Goal: Information Seeking & Learning: Learn about a topic

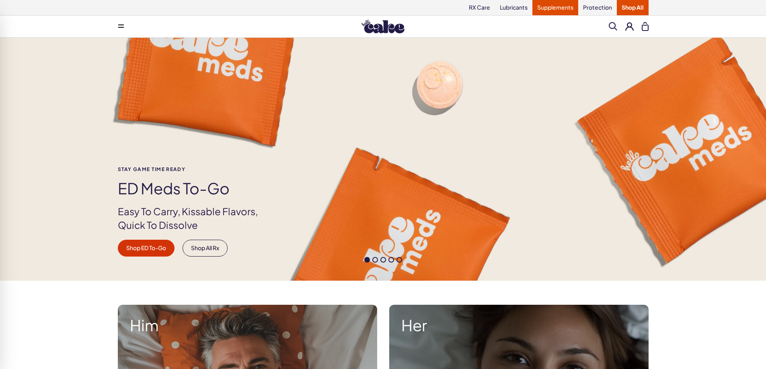
click at [551, 6] on link "Supplements" at bounding box center [555, 7] width 46 height 15
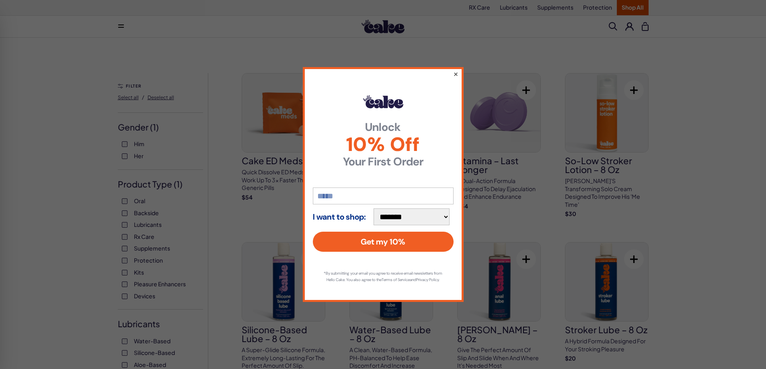
click at [455, 69] on button "×" at bounding box center [455, 74] width 5 height 10
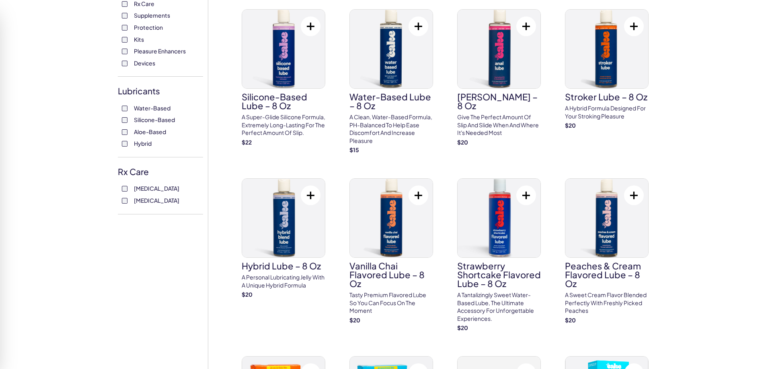
scroll to position [241, 0]
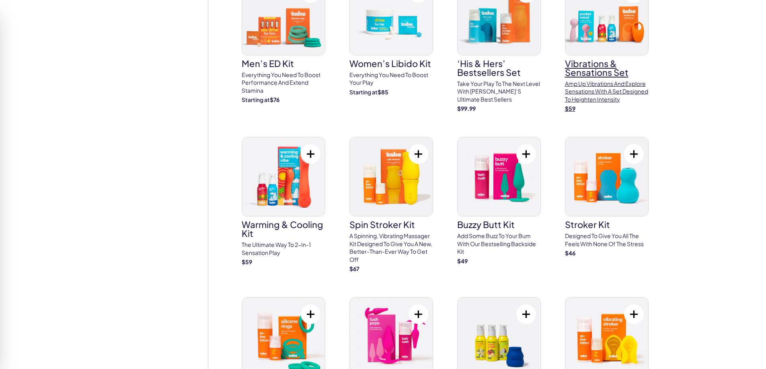
scroll to position [1567, 0]
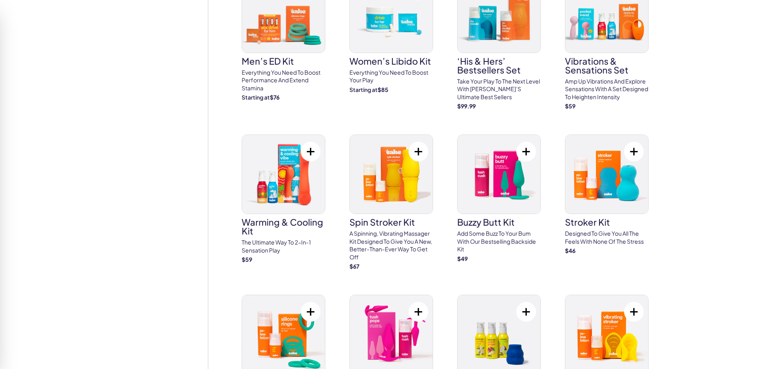
click at [614, 338] on img at bounding box center [606, 334] width 83 height 79
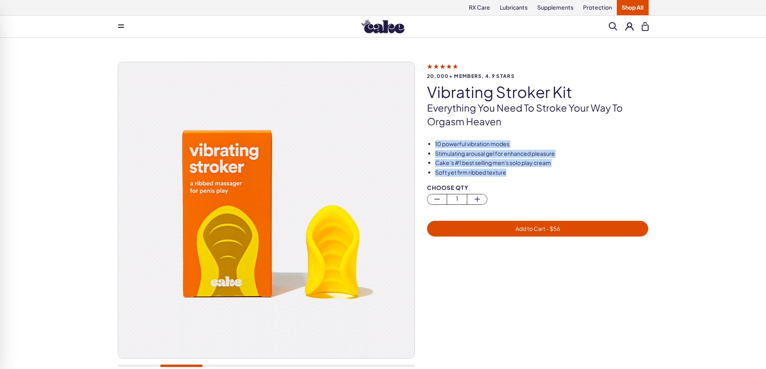
drag, startPoint x: 435, startPoint y: 141, endPoint x: 532, endPoint y: 174, distance: 102.2
click at [532, 174] on ul "10 powerful vibration modes Stimulating arousal gel for enhanced pleasure Cake’…" at bounding box center [537, 158] width 221 height 36
click at [532, 172] on li "Soft yet firm ribbed texture" at bounding box center [541, 173] width 213 height 8
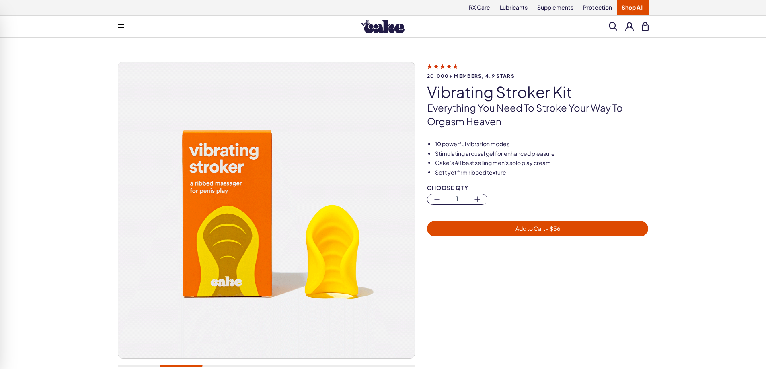
click at [517, 109] on p "Everything you need to stroke your way to orgasm heaven" at bounding box center [537, 114] width 221 height 27
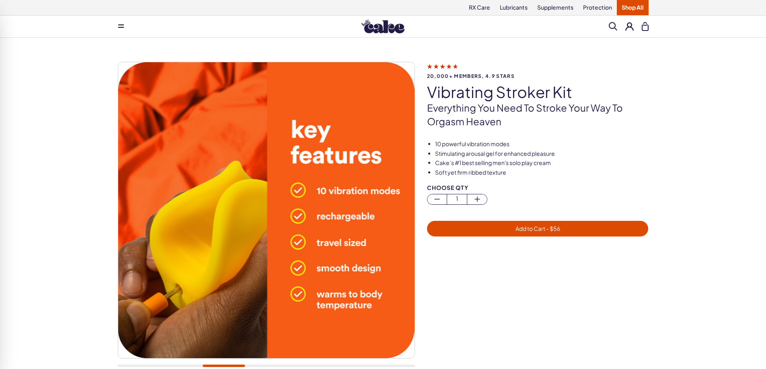
click at [431, 104] on p "Everything you need to stroke your way to orgasm heaven" at bounding box center [537, 114] width 221 height 27
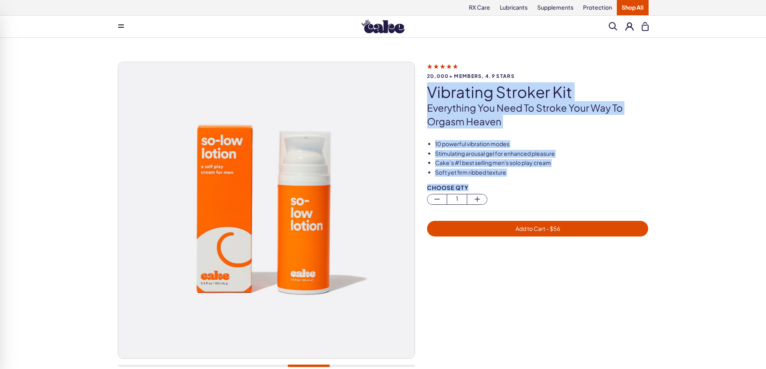
drag, startPoint x: 428, startPoint y: 88, endPoint x: 561, endPoint y: 186, distance: 165.6
click at [561, 186] on div "20,000+ members, 4.9 stars vibrating stroker kit Everything you need to stroke …" at bounding box center [383, 219] width 530 height 314
click at [561, 186] on div "Choose Qty" at bounding box center [537, 188] width 221 height 6
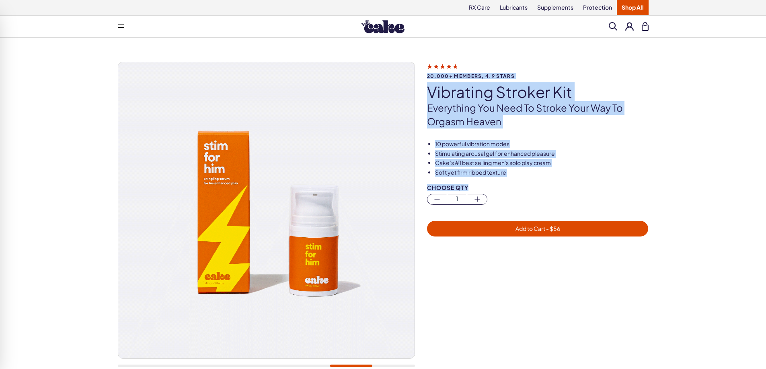
drag, startPoint x: 564, startPoint y: 186, endPoint x: 426, endPoint y: 77, distance: 175.7
click at [426, 77] on div "20,000+ members, 4.9 stars vibrating stroker kit Everything you need to stroke …" at bounding box center [383, 219] width 530 height 314
click at [427, 77] on span "20,000+ members, 4.9 stars" at bounding box center [537, 76] width 221 height 5
click at [573, 142] on li "10 powerful vibration modes" at bounding box center [541, 144] width 213 height 8
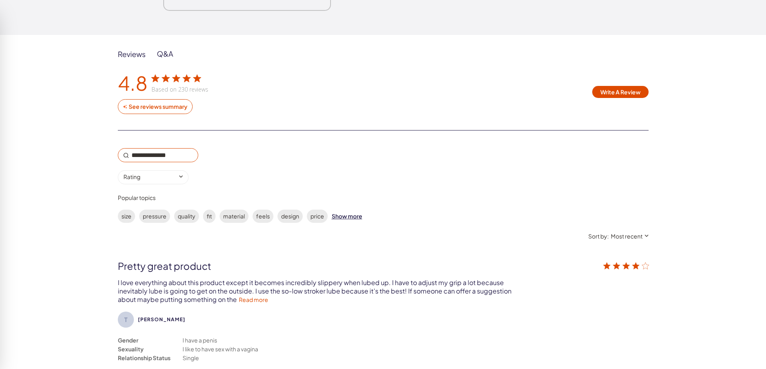
scroll to position [1567, 0]
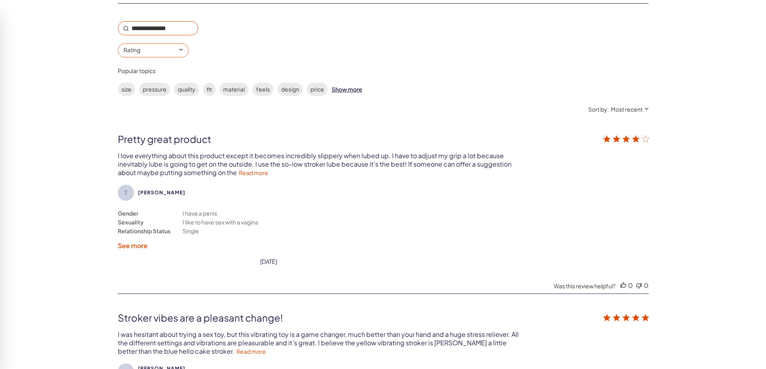
click at [168, 45] on input "0 star rating Rating" at bounding box center [153, 50] width 71 height 14
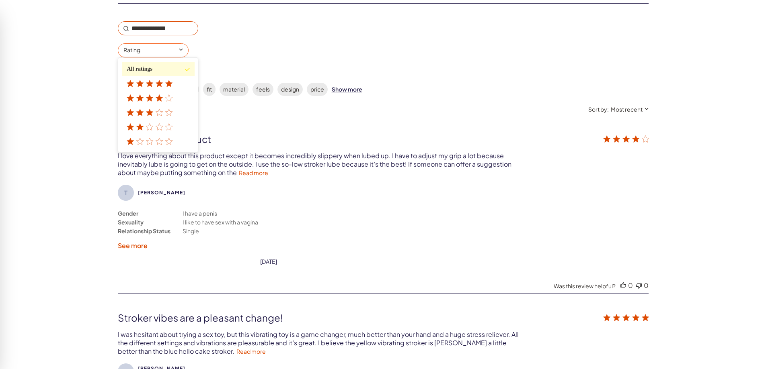
click at [145, 143] on div "1 star rating" at bounding box center [151, 141] width 49 height 6
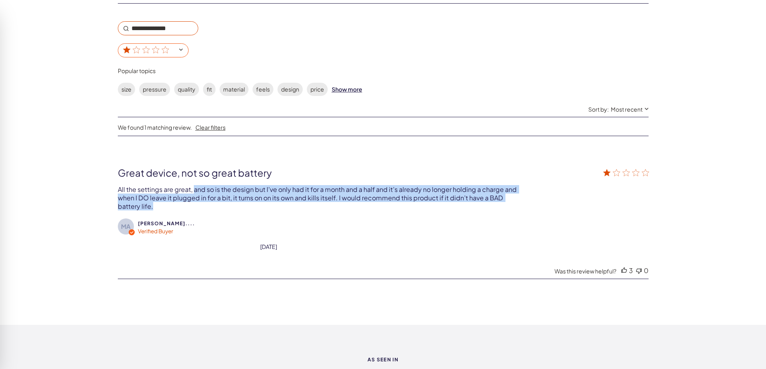
drag, startPoint x: 193, startPoint y: 190, endPoint x: 507, endPoint y: 204, distance: 314.2
click at [507, 204] on div "All the settings are great, and so is the design but I’ve only had it for a mon…" at bounding box center [319, 197] width 402 height 25
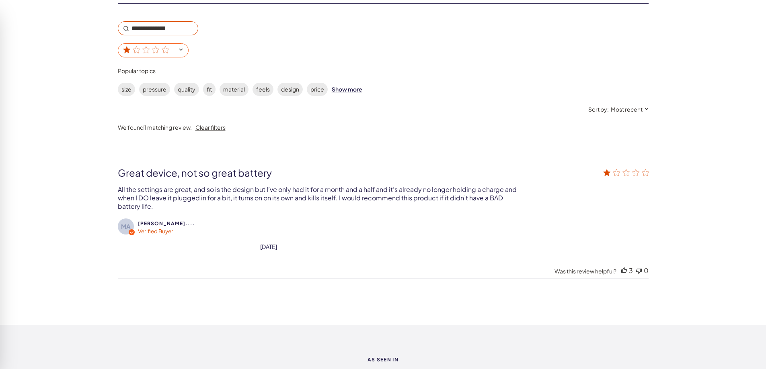
click at [175, 53] on input "1 star rating" at bounding box center [153, 50] width 71 height 14
click at [168, 53] on icon "customer reviews" at bounding box center [166, 50] width 8 height 8
click at [168, 53] on input "1 star rating" at bounding box center [153, 50] width 71 height 14
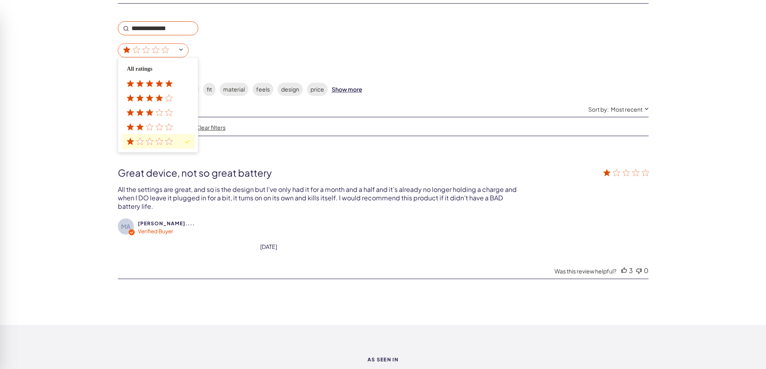
click at [155, 125] on icon "customer reviews" at bounding box center [159, 127] width 8 height 8
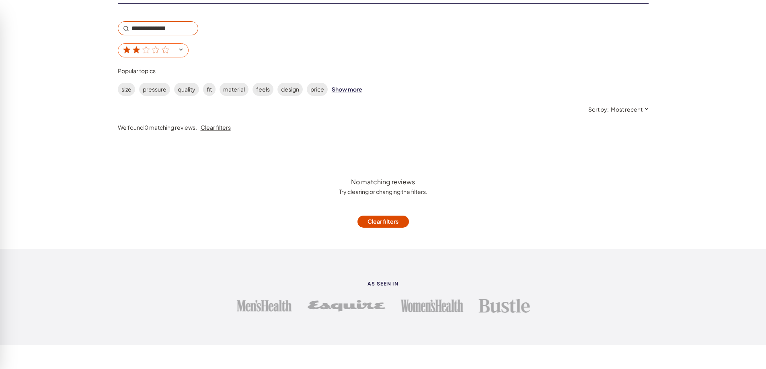
click at [177, 49] on input "2 star rating" at bounding box center [153, 50] width 71 height 14
click at [167, 50] on icon "customer reviews" at bounding box center [165, 49] width 7 height 7
click at [167, 50] on input "2 star rating" at bounding box center [153, 50] width 71 height 14
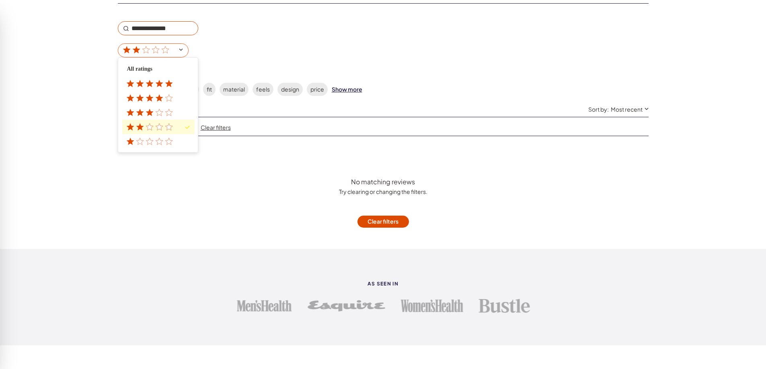
click at [147, 109] on icon "customer reviews" at bounding box center [149, 113] width 8 height 8
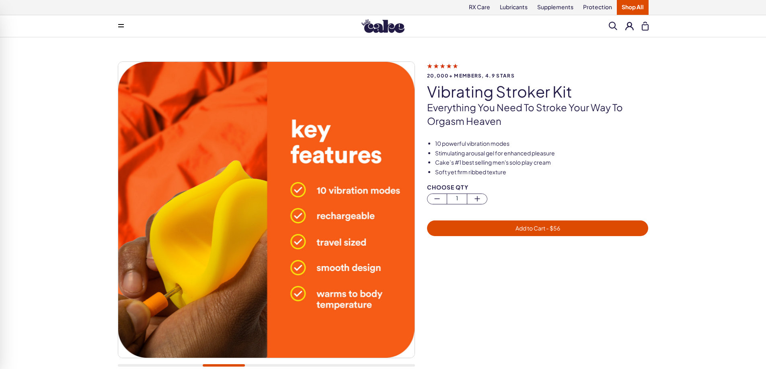
scroll to position [0, 0]
click at [478, 102] on p "Everything you need to stroke your way to orgasm heaven" at bounding box center [537, 114] width 221 height 27
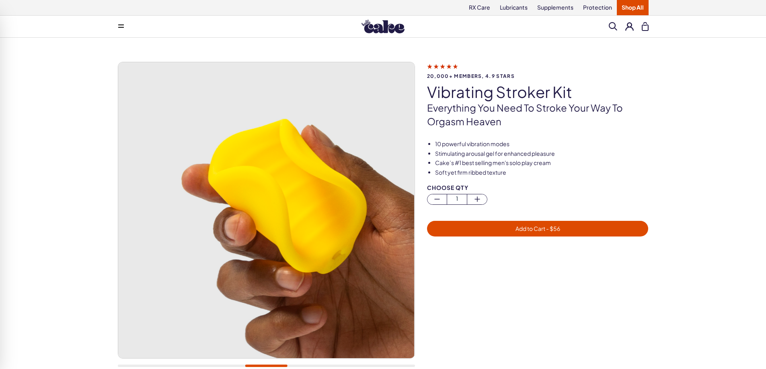
click at [391, 29] on img at bounding box center [382, 27] width 43 height 14
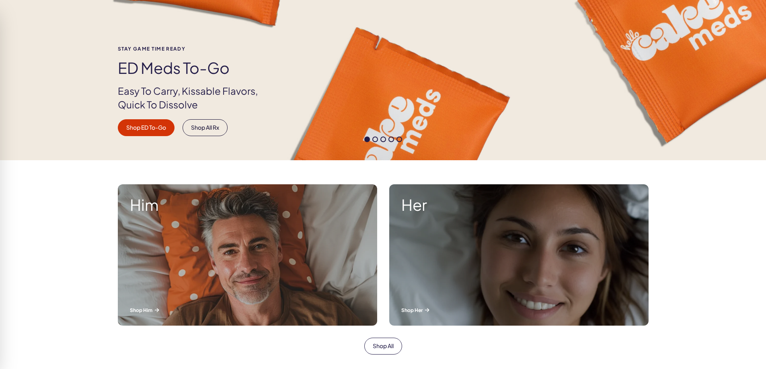
scroll to position [241, 0]
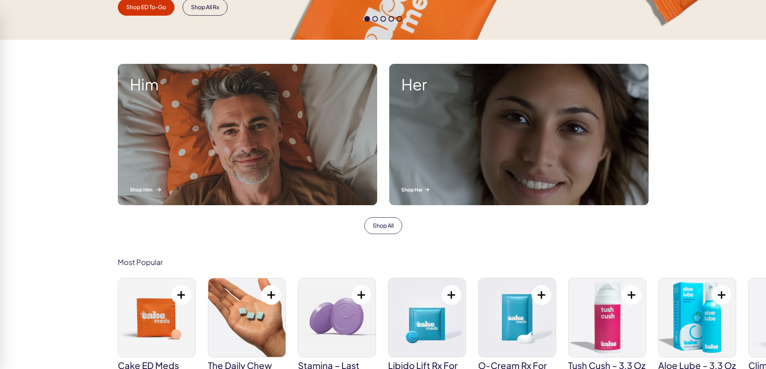
click at [195, 144] on div "Him Shop Him" at bounding box center [247, 134] width 259 height 141
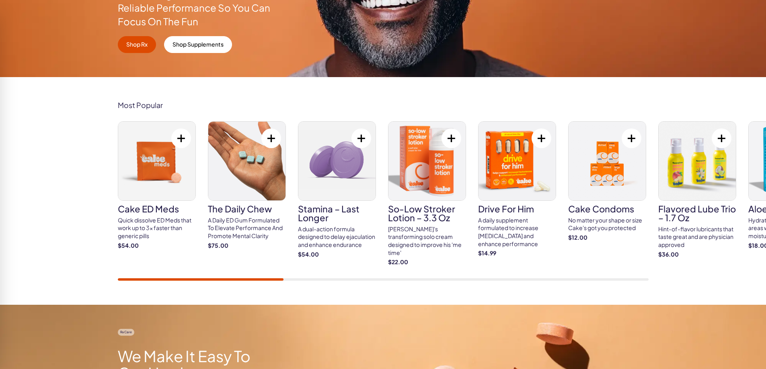
scroll to position [241, 0]
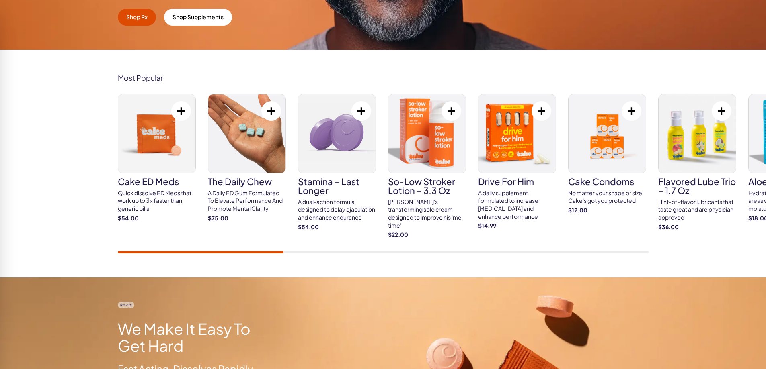
click at [228, 248] on div "Cake ED Meds Quick dissolve ED Meds that work up to 3x faster than generic pill…" at bounding box center [383, 174] width 530 height 160
click at [158, 198] on div "Quick dissolve ED Meds that work up to 3x faster than generic pills" at bounding box center [157, 201] width 78 height 24
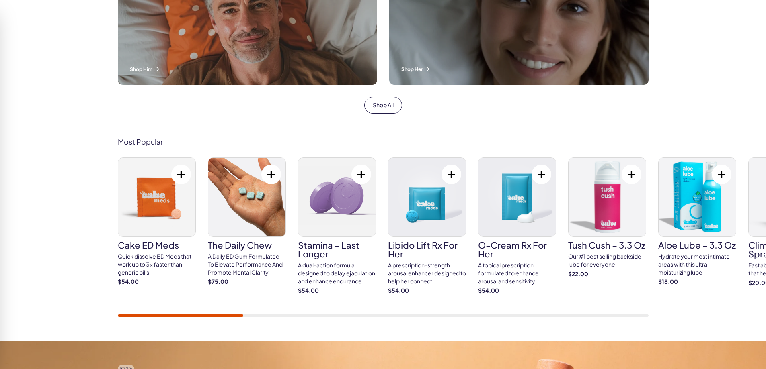
click at [158, 265] on div "Quick dissolve ED Meds that work up to 3x faster than generic pills" at bounding box center [157, 265] width 78 height 24
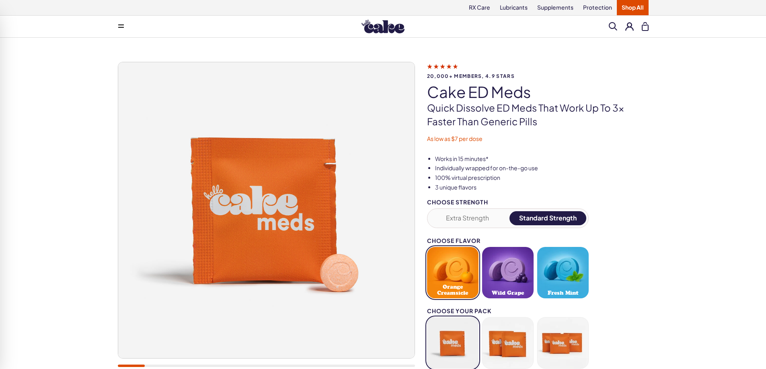
click at [438, 159] on li "Works in 15 minutes*" at bounding box center [541, 159] width 213 height 8
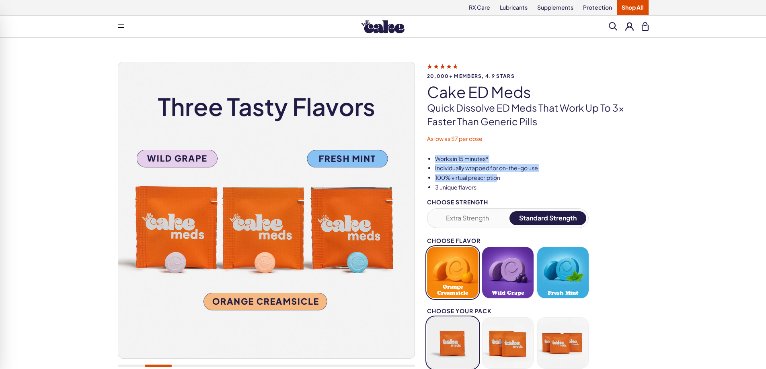
drag, startPoint x: 456, startPoint y: 158, endPoint x: 497, endPoint y: 176, distance: 44.8
click at [497, 176] on ul "Works in 15 minutes* Individually wrapped for on-the-go use 100% virtual prescr…" at bounding box center [537, 173] width 221 height 36
click at [501, 176] on li "100% virtual prescription" at bounding box center [541, 178] width 213 height 8
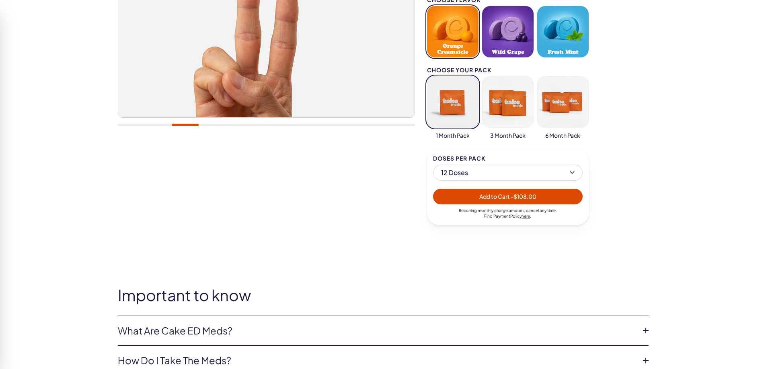
scroll to position [362, 0]
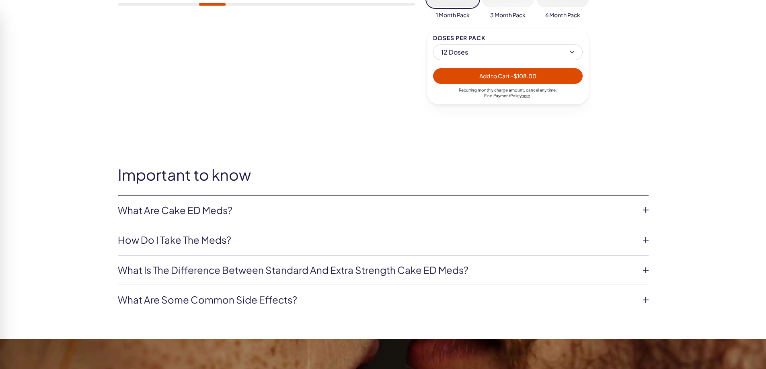
click at [244, 215] on link "What are Cake ED Meds?" at bounding box center [377, 211] width 518 height 14
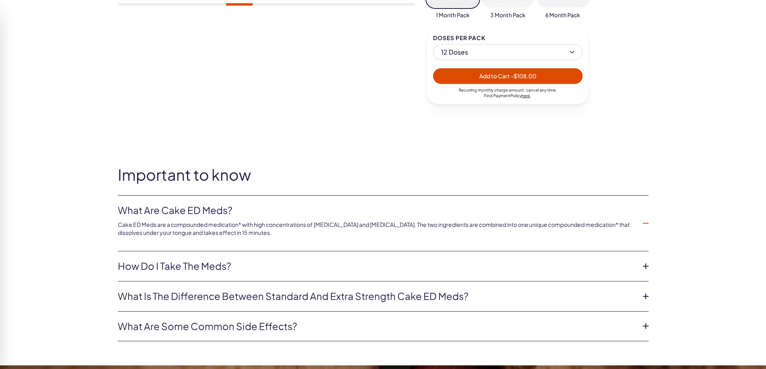
click at [375, 227] on p "Cake ED Meds are a compounded medication* with high concentrations of [MEDICAL_…" at bounding box center [377, 229] width 518 height 16
click at [278, 228] on p "Cake ED Meds are a compounded medication* with high concentrations of [MEDICAL_…" at bounding box center [377, 229] width 518 height 16
drag, startPoint x: 238, startPoint y: 235, endPoint x: 221, endPoint y: 235, distance: 17.3
click at [221, 235] on p "Cake ED Meds are a compounded medication* with high concentrations of [MEDICAL_…" at bounding box center [377, 229] width 518 height 16
click at [220, 232] on p "Cake ED Meds are a compounded medication* with high concentrations of [MEDICAL_…" at bounding box center [377, 229] width 518 height 16
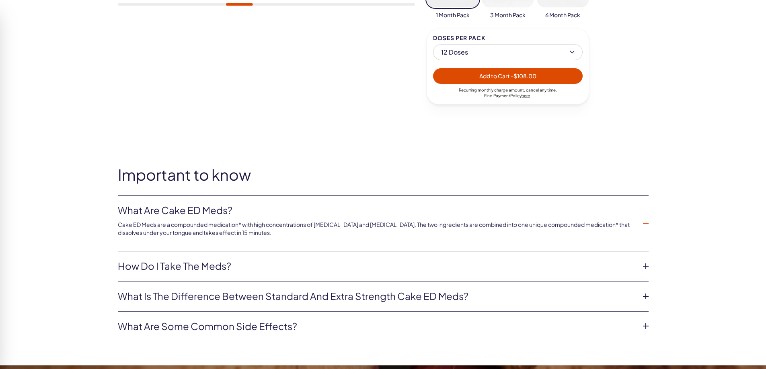
click at [218, 231] on p "Cake ED Meds are a compounded medication* with high concentrations of [MEDICAL_…" at bounding box center [377, 229] width 518 height 16
click at [223, 228] on p "Cake ED Meds are a compounded medication* with high concentrations of [MEDICAL_…" at bounding box center [377, 229] width 518 height 16
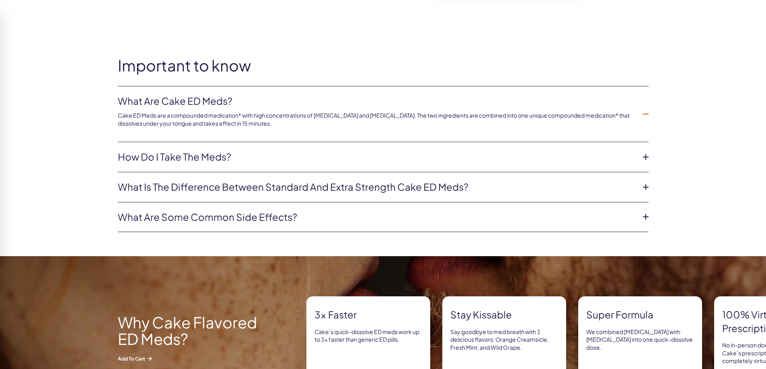
scroll to position [482, 0]
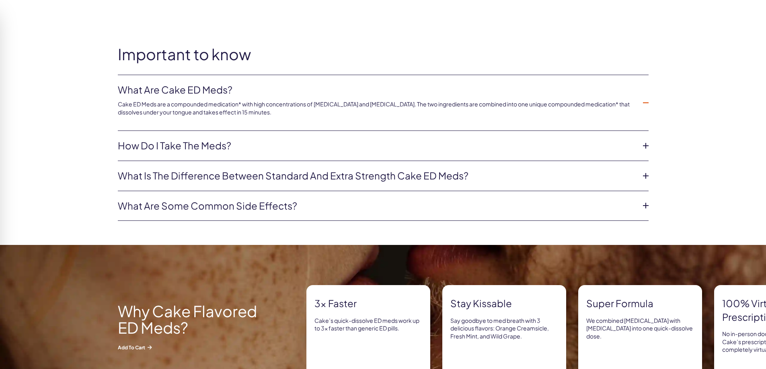
click at [123, 143] on link "How do I take the meds?" at bounding box center [377, 146] width 518 height 14
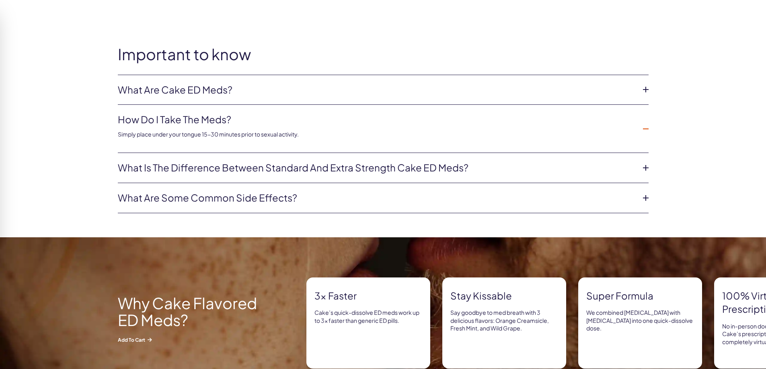
click at [207, 160] on li "What is the difference between Standard and Extra Strength Cake ED meds? Regula…" at bounding box center [383, 168] width 530 height 30
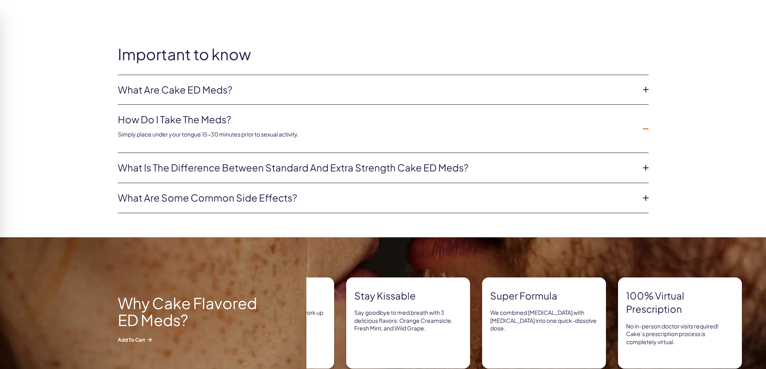
click at [209, 166] on link "What is the difference between Standard and Extra Strength Cake ED meds?" at bounding box center [377, 168] width 518 height 14
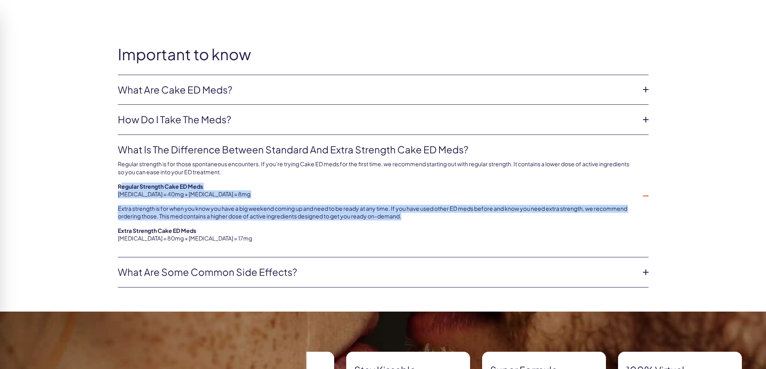
drag, startPoint x: 120, startPoint y: 186, endPoint x: 442, endPoint y: 215, distance: 323.6
click at [442, 215] on div "Regular strength is for those spontaneous encounters. If you’re trying Cake ED …" at bounding box center [377, 199] width 518 height 86
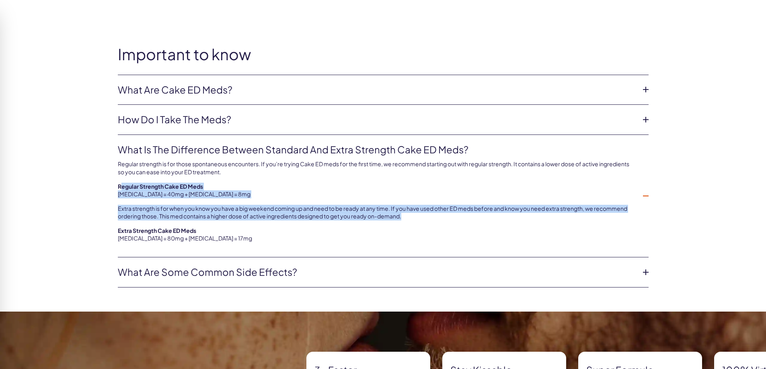
click at [442, 215] on p "Extra strength is for when you know you have a big weekend coming up and need t…" at bounding box center [377, 213] width 518 height 16
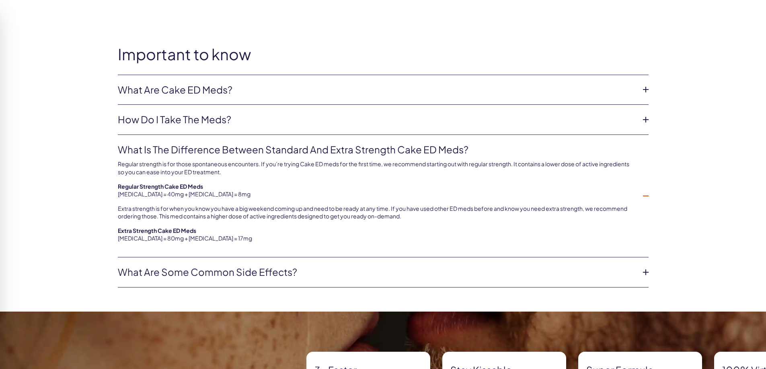
click at [308, 212] on p "Extra strength is for when you know you have a big weekend coming up and need t…" at bounding box center [377, 213] width 518 height 16
click at [152, 212] on p "Extra strength is for when you know you have a big weekend coming up and need t…" at bounding box center [377, 213] width 518 height 16
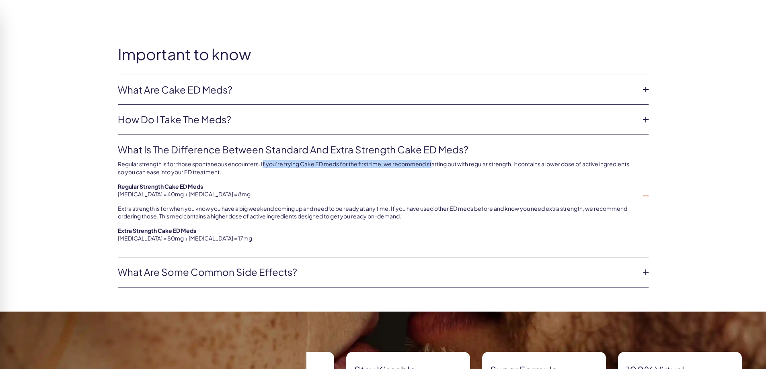
drag, startPoint x: 263, startPoint y: 164, endPoint x: 438, endPoint y: 164, distance: 174.8
click at [436, 164] on p "Regular strength is for those spontaneous encounters. If you’re trying Cake ED …" at bounding box center [377, 168] width 518 height 16
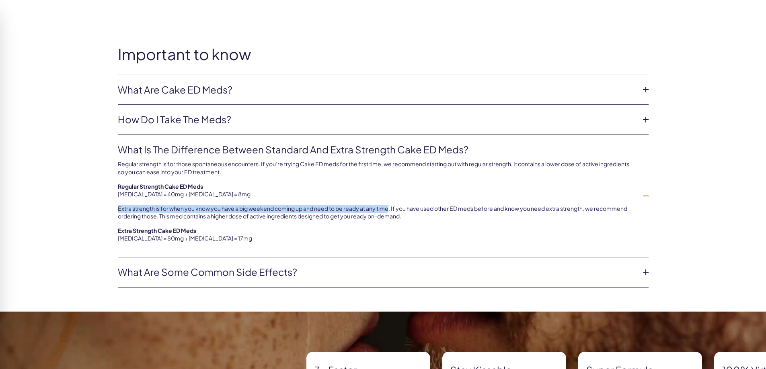
drag, startPoint x: 118, startPoint y: 211, endPoint x: 389, endPoint y: 211, distance: 270.5
click at [389, 211] on div "Important to know What are Cake ED Meds? Cake ED Meds are a compounded medicati…" at bounding box center [383, 167] width 579 height 242
click at [391, 209] on p "Extra strength is for when you know you have a big weekend coming up and need t…" at bounding box center [377, 213] width 518 height 16
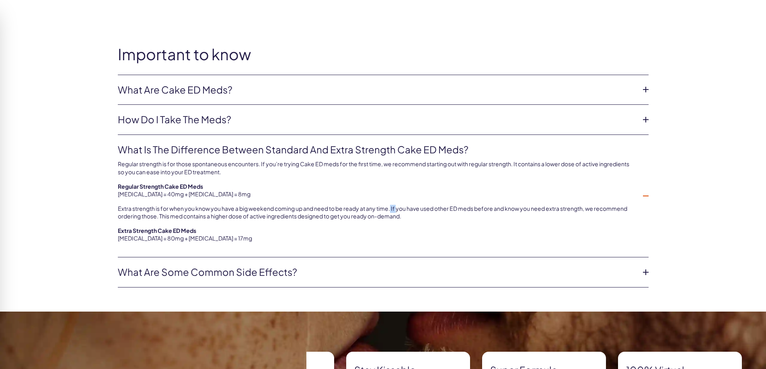
drag, startPoint x: 391, startPoint y: 210, endPoint x: 398, endPoint y: 210, distance: 6.4
click at [398, 210] on p "Extra strength is for when you know you have a big weekend coming up and need t…" at bounding box center [377, 213] width 518 height 16
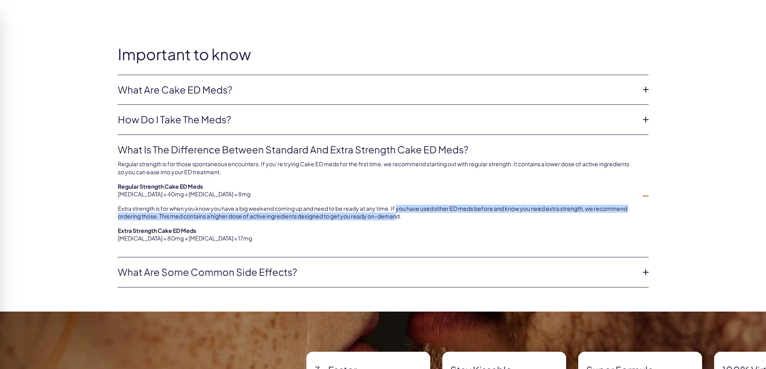
drag, startPoint x: 398, startPoint y: 210, endPoint x: 399, endPoint y: 214, distance: 4.2
click at [399, 214] on p "Extra strength is for when you know you have a big weekend coming up and need t…" at bounding box center [377, 213] width 518 height 16
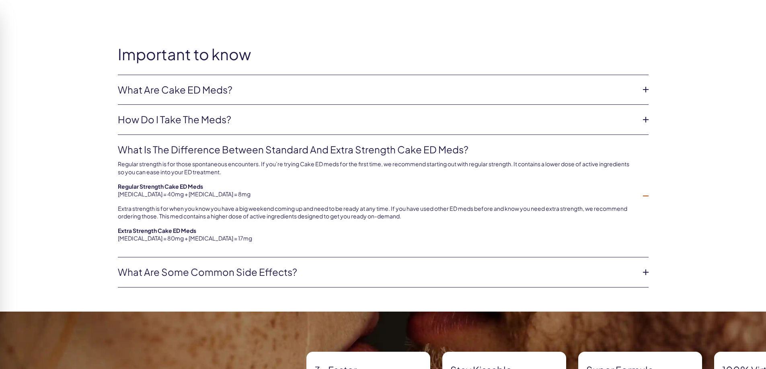
click at [178, 222] on div "Regular strength is for those spontaneous encounters. If you’re trying Cake ED …" at bounding box center [377, 199] width 518 height 86
drag, startPoint x: 123, startPoint y: 213, endPoint x: 116, endPoint y: 210, distance: 7.2
click at [119, 211] on p "Extra strength is for when you know you have a big weekend coming up and need t…" at bounding box center [377, 213] width 518 height 16
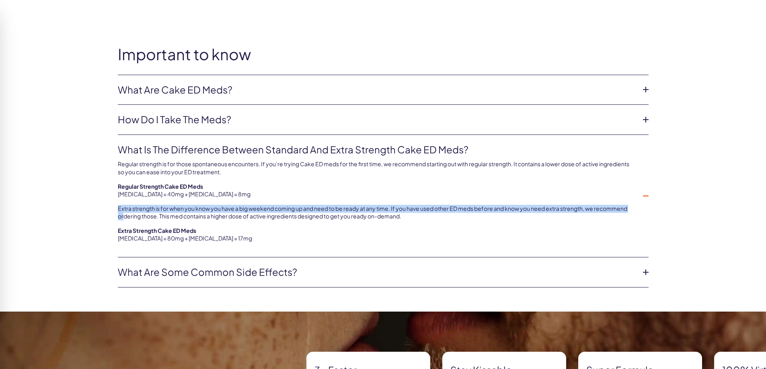
click at [115, 209] on div "Important to know What are Cake ED Meds? Cake ED Meds are a compounded medicati…" at bounding box center [383, 167] width 579 height 242
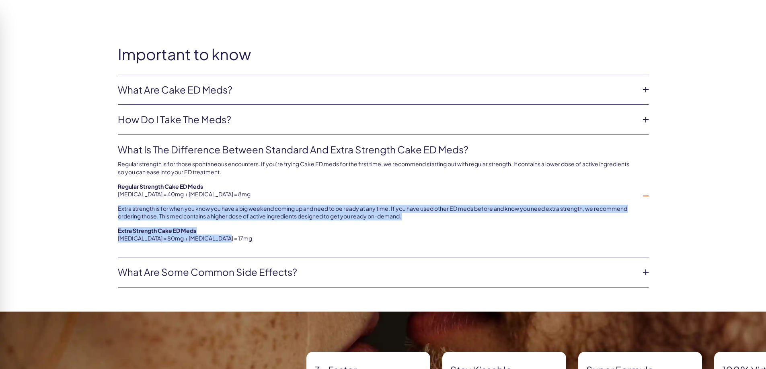
drag, startPoint x: 117, startPoint y: 204, endPoint x: 229, endPoint y: 239, distance: 117.6
click at [229, 239] on div "Important to know What are Cake ED Meds? Cake ED Meds are a compounded medicati…" at bounding box center [383, 167] width 579 height 242
click at [229, 239] on p "Extra Strength Cake ED Meds [MEDICAL_DATA] = 80mg + [MEDICAL_DATA] = 17mg" at bounding box center [377, 235] width 518 height 16
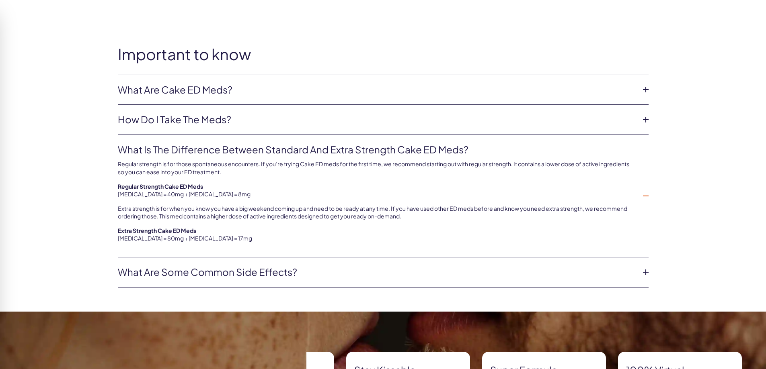
click at [240, 260] on li "What are some common side effects? The common side effects of Cake ED Meds incl…" at bounding box center [383, 273] width 530 height 30
click at [247, 268] on link "What are some common side effects?" at bounding box center [377, 273] width 518 height 14
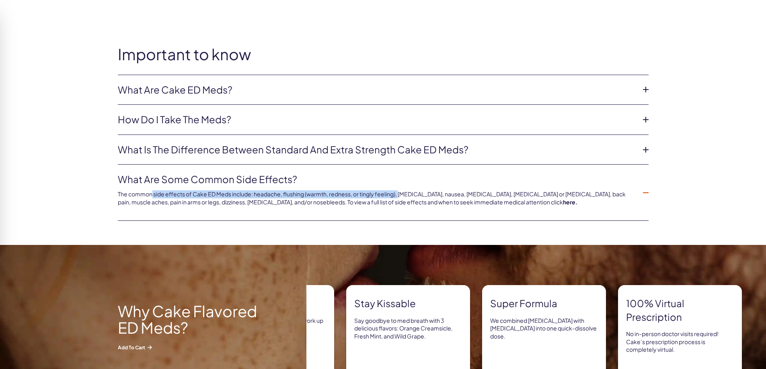
drag, startPoint x: 275, startPoint y: 194, endPoint x: 399, endPoint y: 197, distance: 124.2
click at [399, 197] on p "The common side effects of Cake ED Meds include: headache, flushing (warmth, re…" at bounding box center [377, 198] width 518 height 16
click at [401, 197] on p "The common side effects of Cake ED Meds include: headache, flushing (warmth, re…" at bounding box center [377, 198] width 518 height 16
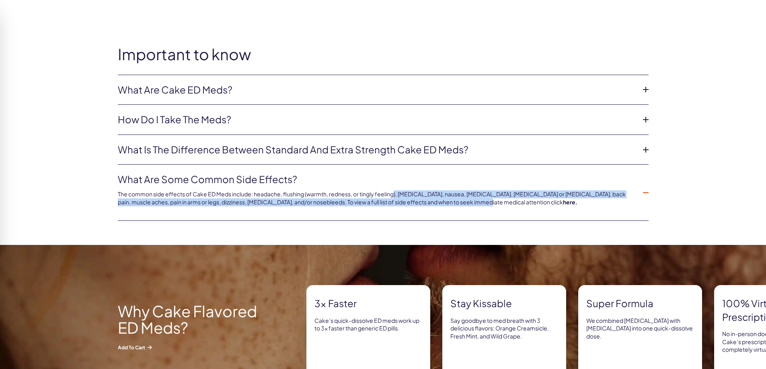
drag, startPoint x: 393, startPoint y: 193, endPoint x: 475, endPoint y: 195, distance: 82.4
click at [475, 195] on p "The common side effects of Cake ED Meds include: headache, flushing (warmth, re…" at bounding box center [377, 198] width 518 height 16
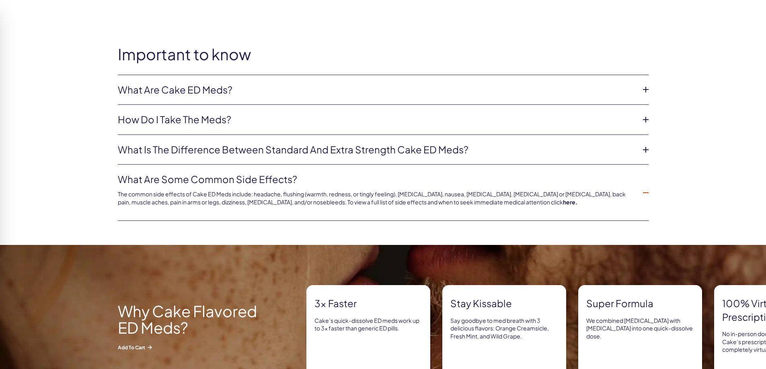
click at [478, 194] on p "The common side effects of Cake ED Meds include: headache, flushing (warmth, re…" at bounding box center [377, 198] width 518 height 16
click at [148, 203] on p "The common side effects of Cake ED Meds include: headache, flushing (warmth, re…" at bounding box center [377, 198] width 518 height 16
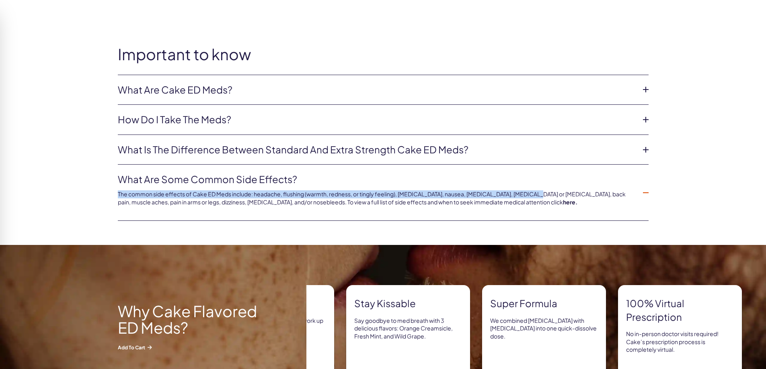
drag, startPoint x: 118, startPoint y: 196, endPoint x: 526, endPoint y: 193, distance: 407.9
click at [526, 193] on p "The common side effects of Cake ED Meds include: headache, flushing (warmth, re…" at bounding box center [377, 198] width 518 height 16
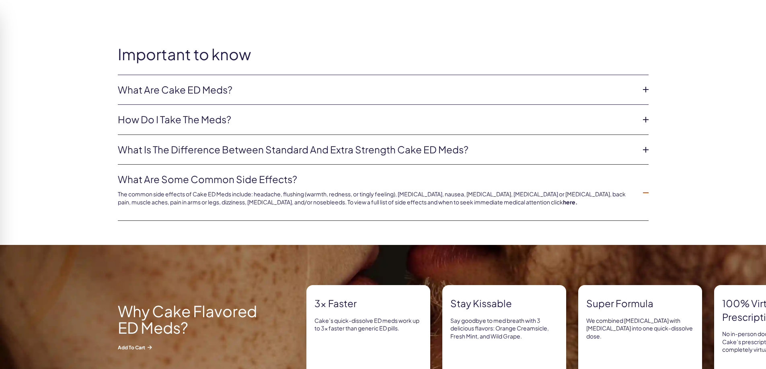
click at [129, 205] on p "The common side effects of Cake ED Meds include: headache, flushing (warmth, re…" at bounding box center [377, 198] width 518 height 16
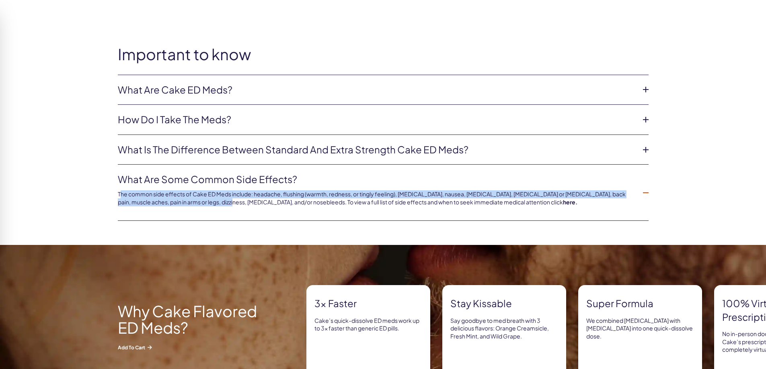
drag, startPoint x: 121, startPoint y: 193, endPoint x: 229, endPoint y: 203, distance: 109.5
click at [224, 208] on li "What are some common side effects? The common side effects of Cake ED Meds incl…" at bounding box center [383, 193] width 530 height 56
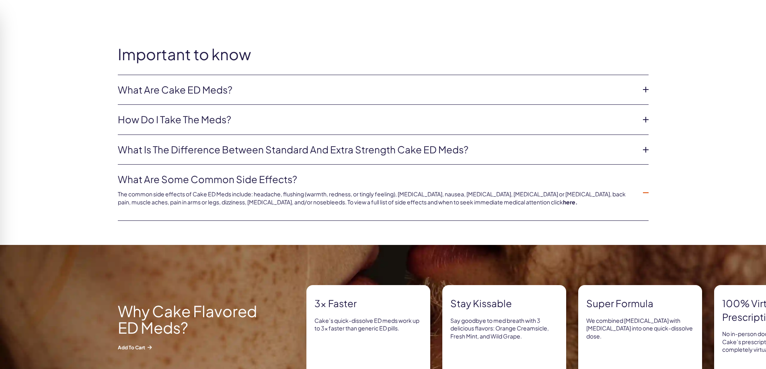
click at [230, 202] on p "The common side effects of Cake ED Meds include: headache, flushing (warmth, re…" at bounding box center [377, 198] width 518 height 16
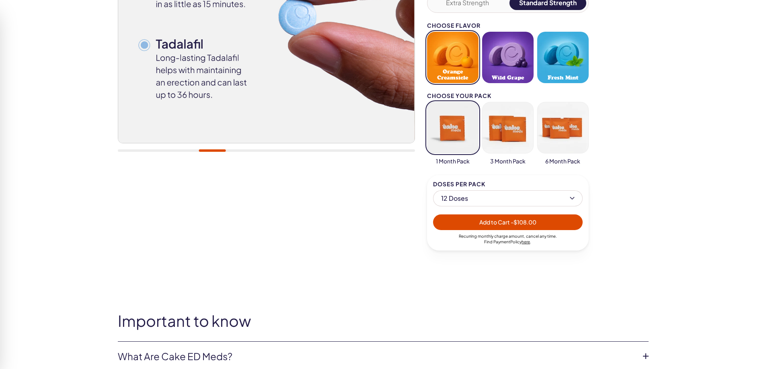
scroll to position [0, 0]
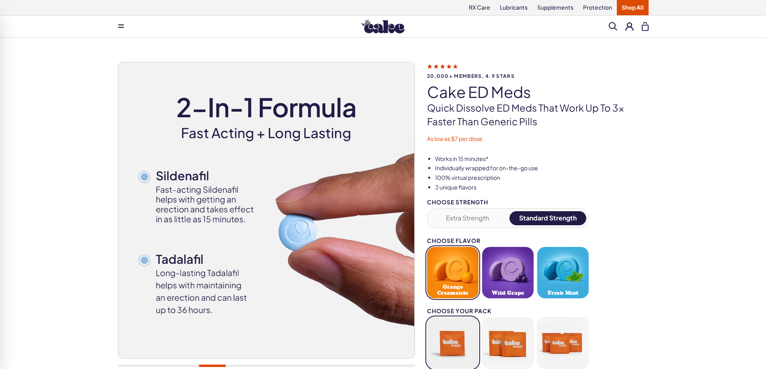
click at [480, 85] on h1 "Cake ED Meds" at bounding box center [537, 92] width 221 height 17
drag, startPoint x: 70, startPoint y: 84, endPoint x: 65, endPoint y: 54, distance: 29.9
click at [66, 80] on div "20,000+ members, 4.9 stars Cake ED Meds Quick dissolve ED Meds that work up to …" at bounding box center [383, 286] width 766 height 497
